Goal: Navigation & Orientation: Find specific page/section

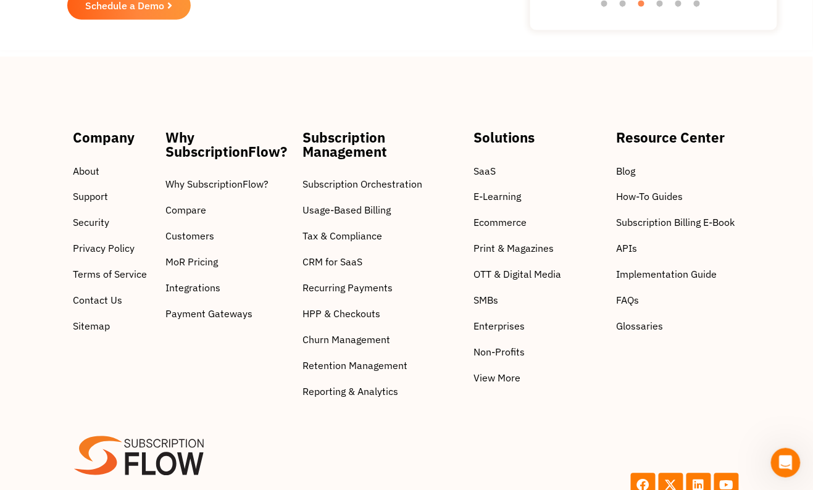
scroll to position [4215, 0]
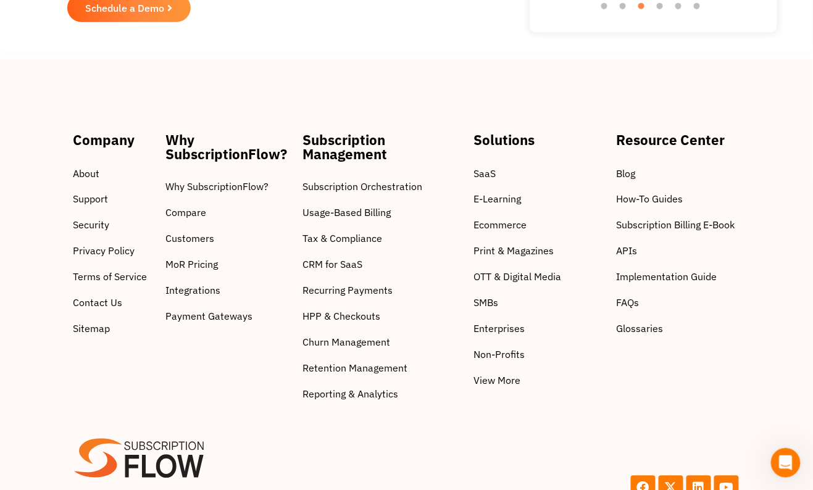
click at [191, 258] on span "MoR Pricing" at bounding box center [192, 265] width 52 height 15
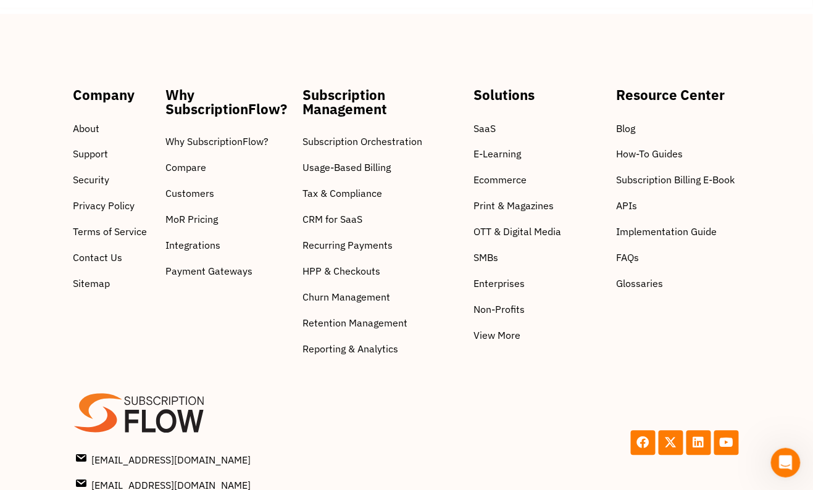
scroll to position [4275, 0]
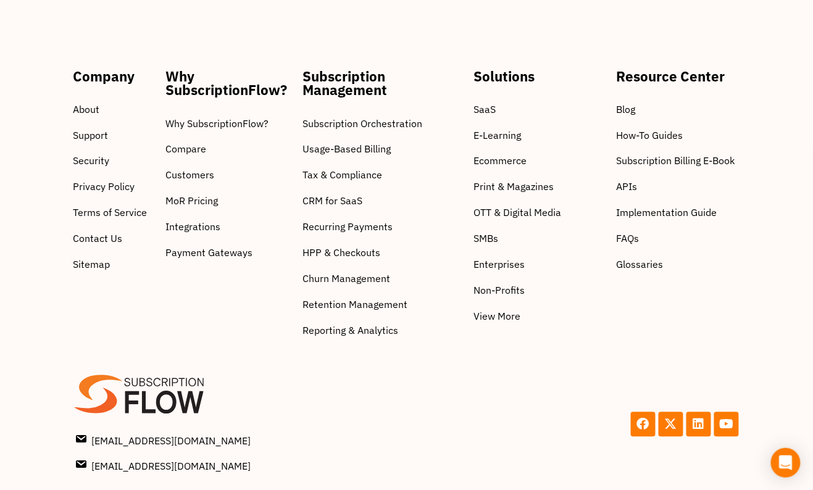
scroll to position [1741, 0]
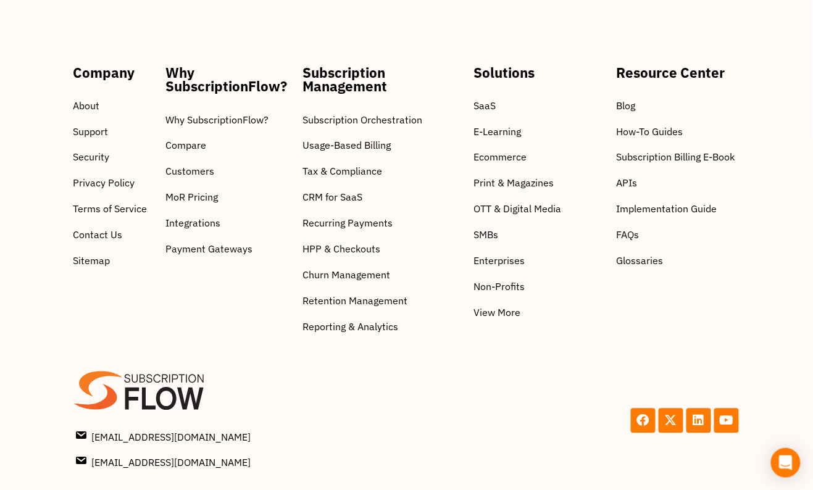
click at [222, 256] on span "Payment Gateways" at bounding box center [209, 249] width 87 height 15
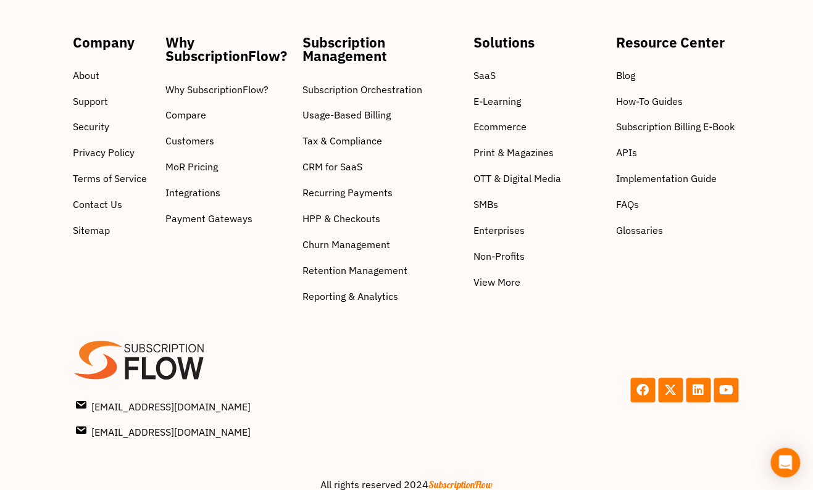
scroll to position [1798, 0]
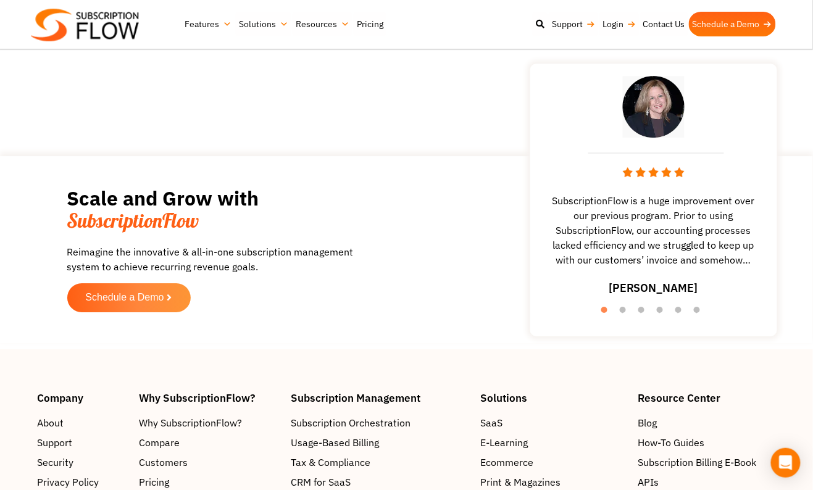
scroll to position [2265, 0]
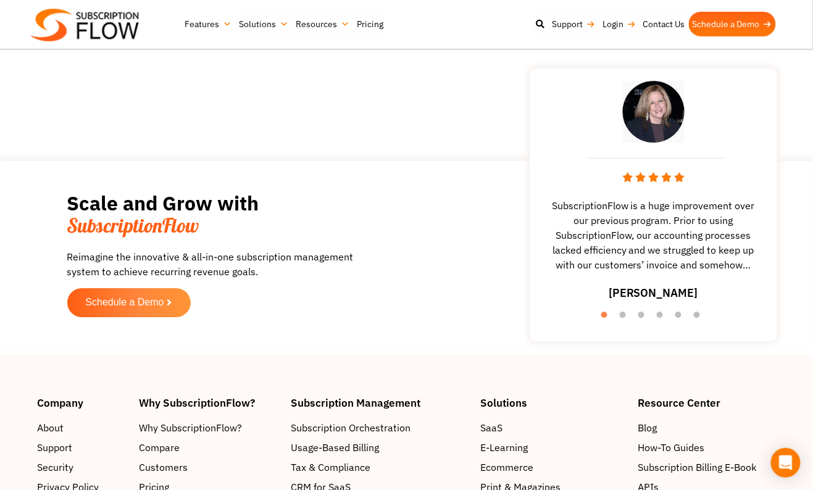
click at [506, 435] on link "SaaS" at bounding box center [553, 428] width 146 height 15
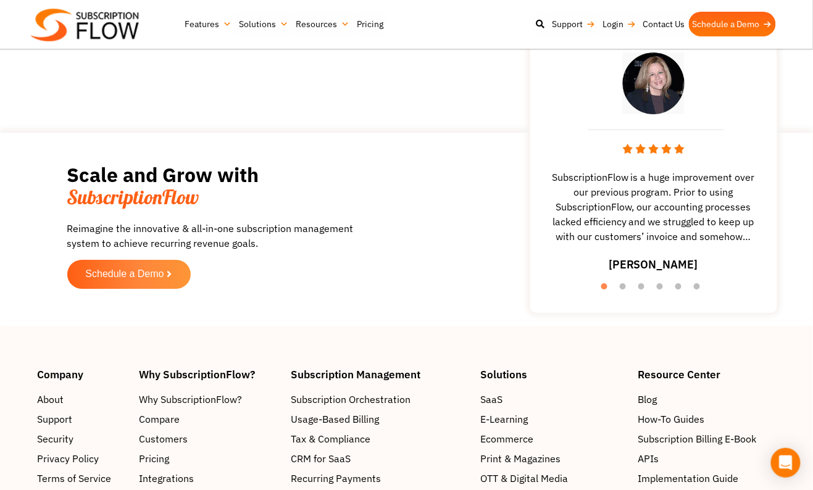
scroll to position [2324, 0]
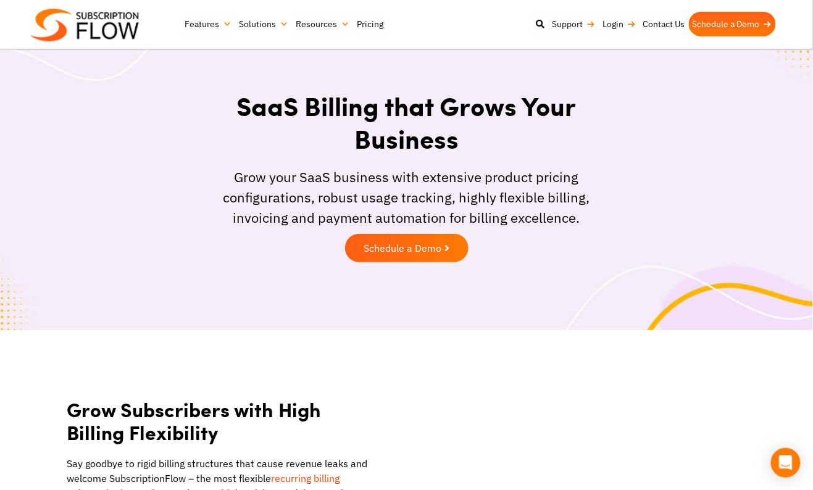
click at [746, 22] on link "Schedule a Demo" at bounding box center [732, 24] width 87 height 25
